Goal: Task Accomplishment & Management: Manage account settings

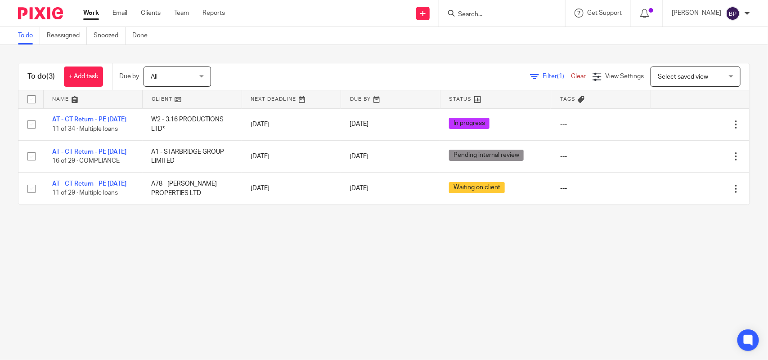
click at [501, 249] on main "To do Reassigned Snoozed Done To do (3) + Add task Due by All All Today Tomorro…" at bounding box center [384, 180] width 768 height 360
click at [133, 272] on main "To do Reassigned Snoozed Done To do (3) + Add task Due by All All Today Tomorro…" at bounding box center [384, 180] width 768 height 360
click at [474, 284] on main "To do Reassigned Snoozed Done To do (3) + Add task Due by All All Today Tomorro…" at bounding box center [384, 180] width 768 height 360
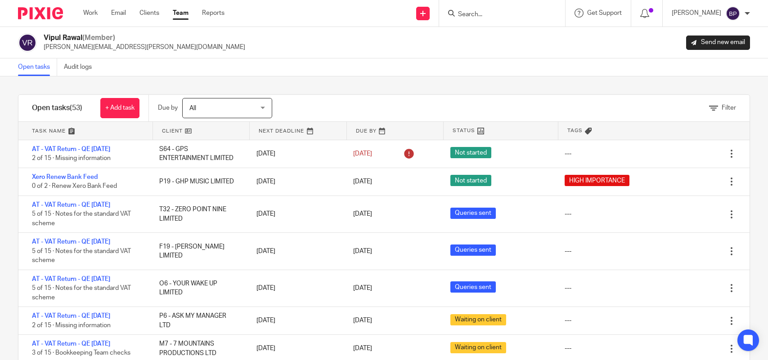
click at [29, 64] on link "Open tasks" at bounding box center [37, 67] width 39 height 18
